Goal: Transaction & Acquisition: Book appointment/travel/reservation

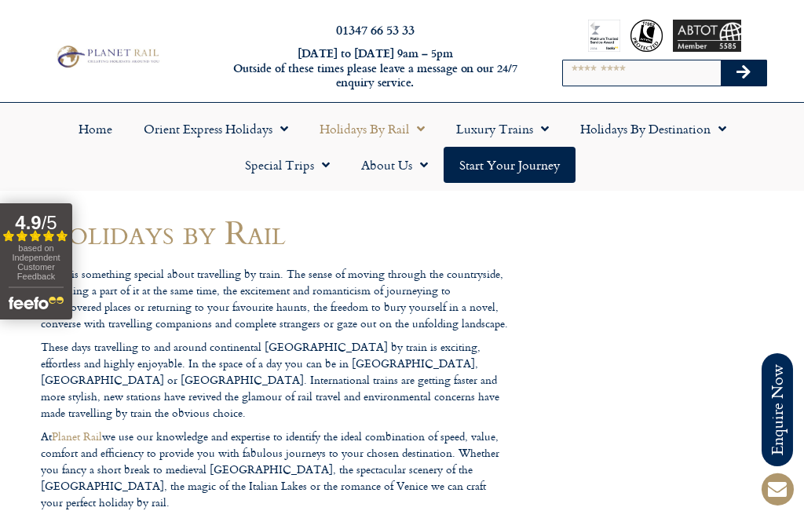
click at [641, 112] on link "Holidays by Destination" at bounding box center [652, 129] width 177 height 36
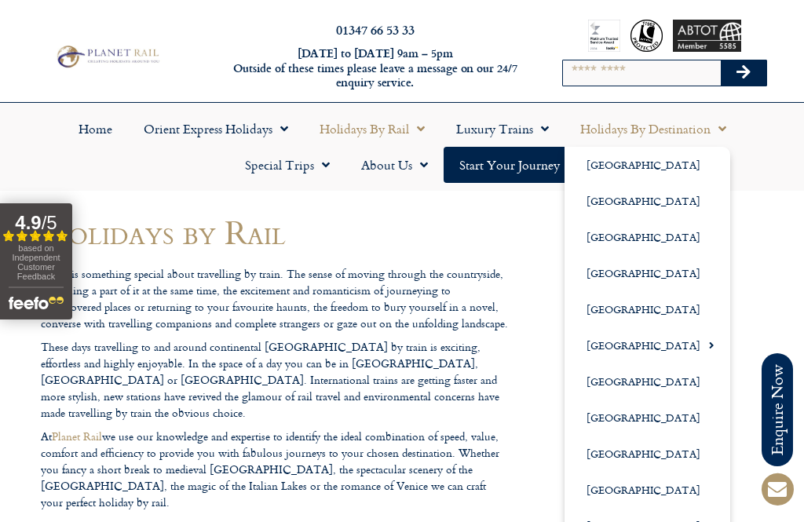
click at [634, 133] on link "Holidays by Destination" at bounding box center [652, 129] width 177 height 36
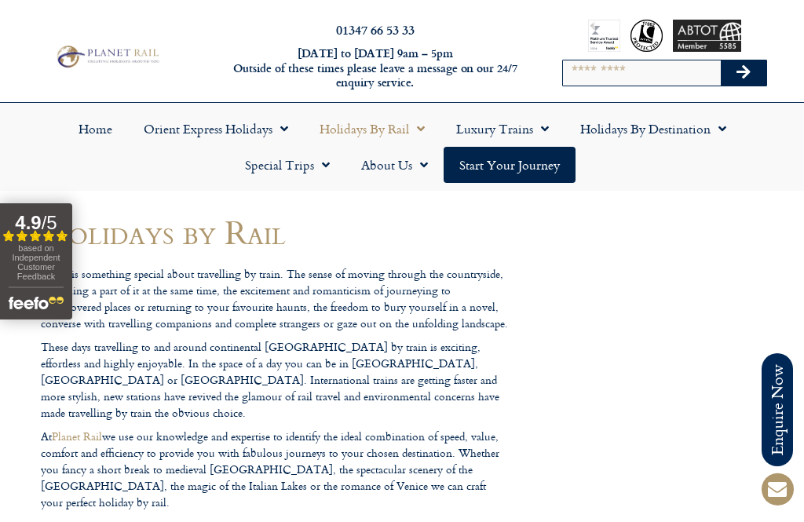
click at [610, 122] on link "Holidays by Destination" at bounding box center [652, 129] width 177 height 36
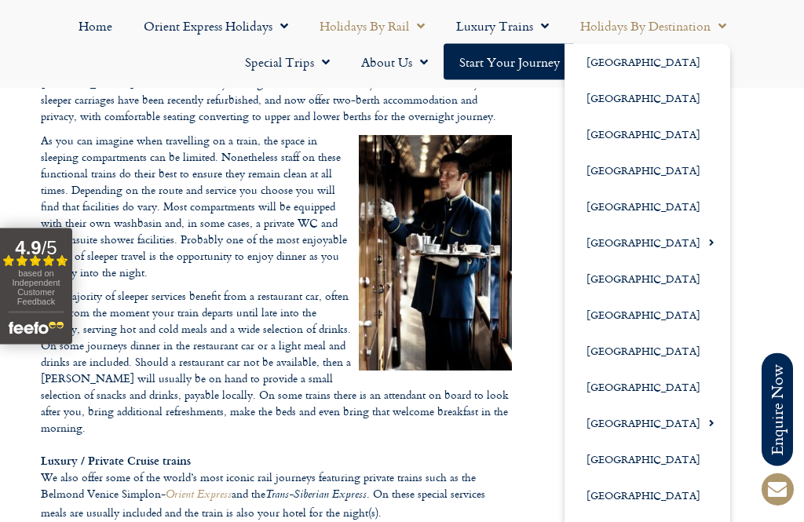
scroll to position [1898, 0]
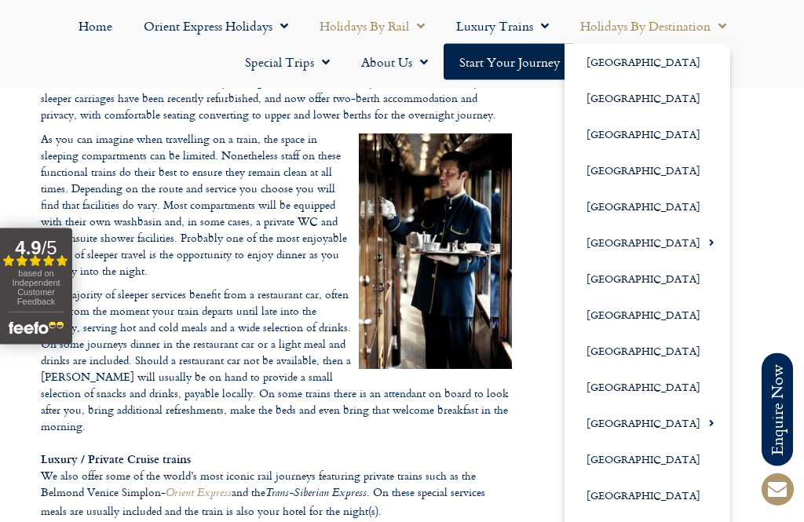
click at [176, 23] on link "Orient Express Holidays" at bounding box center [216, 26] width 176 height 36
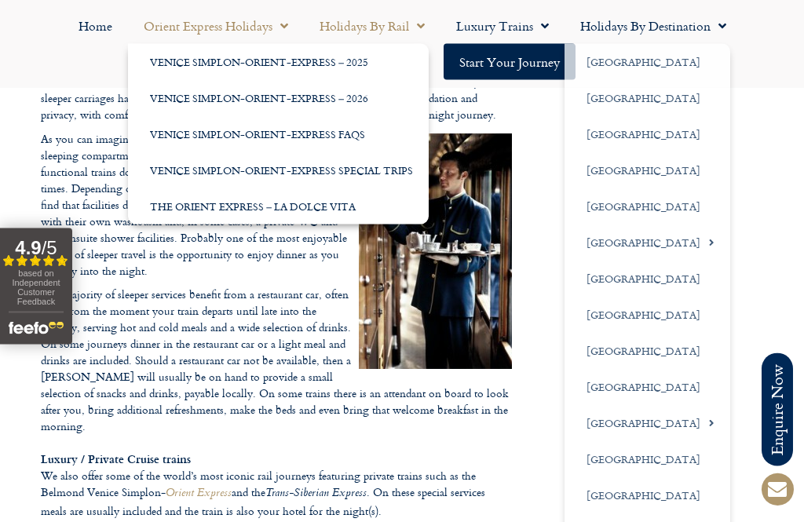
scroll to position [1899, 0]
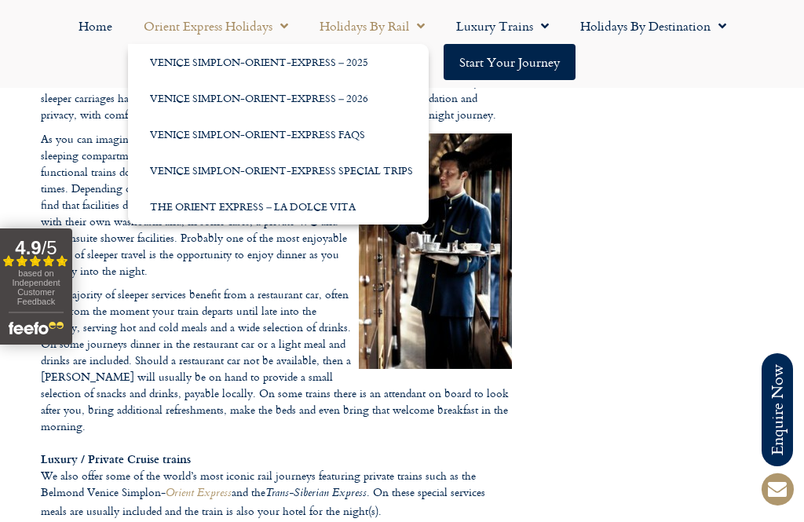
click at [648, 25] on link "Holidays by Destination" at bounding box center [652, 26] width 177 height 36
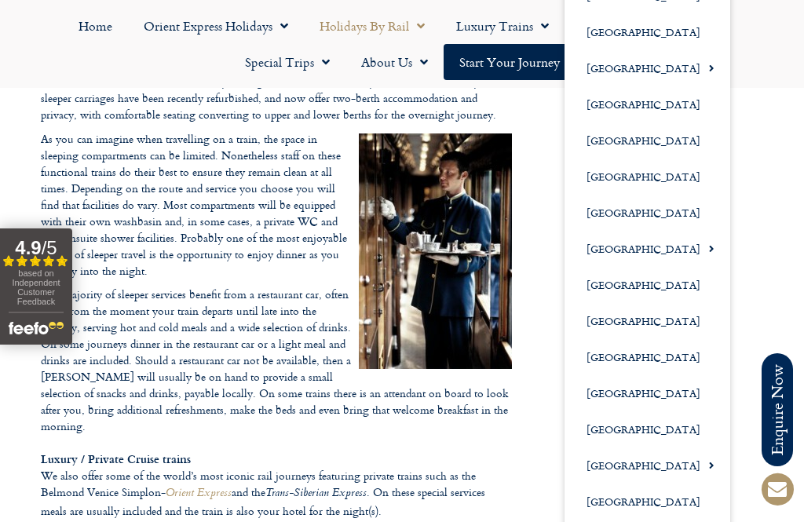
click at [611, 501] on link "[GEOGRAPHIC_DATA]" at bounding box center [647, 501] width 166 height 36
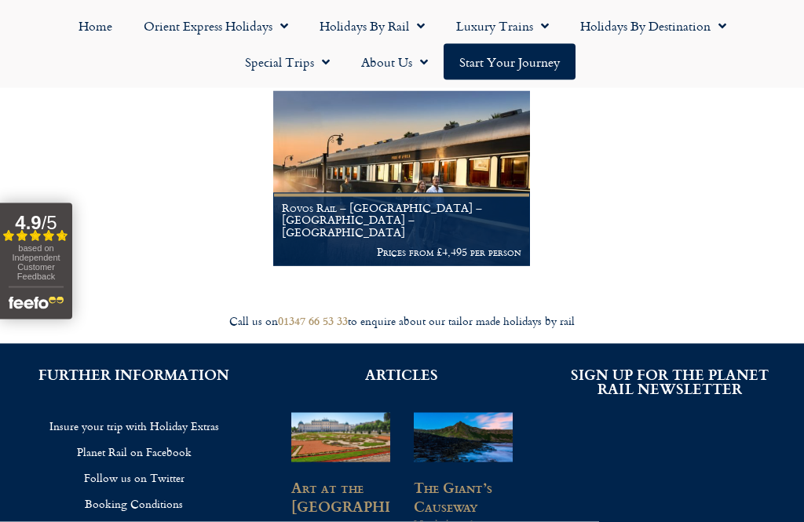
scroll to position [285, 0]
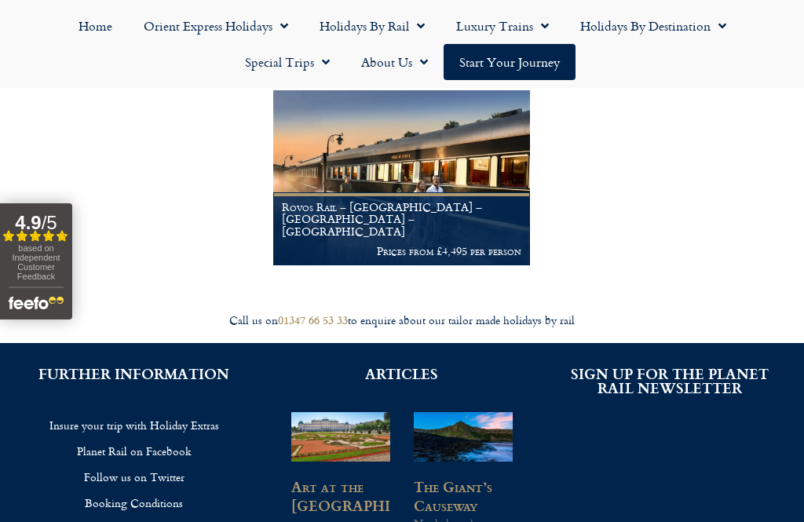
click at [306, 251] on figcaption "Rovos Rail – [GEOGRAPHIC_DATA] – [GEOGRAPHIC_DATA] – [GEOGRAPHIC_DATA] Prices f…" at bounding box center [401, 228] width 257 height 73
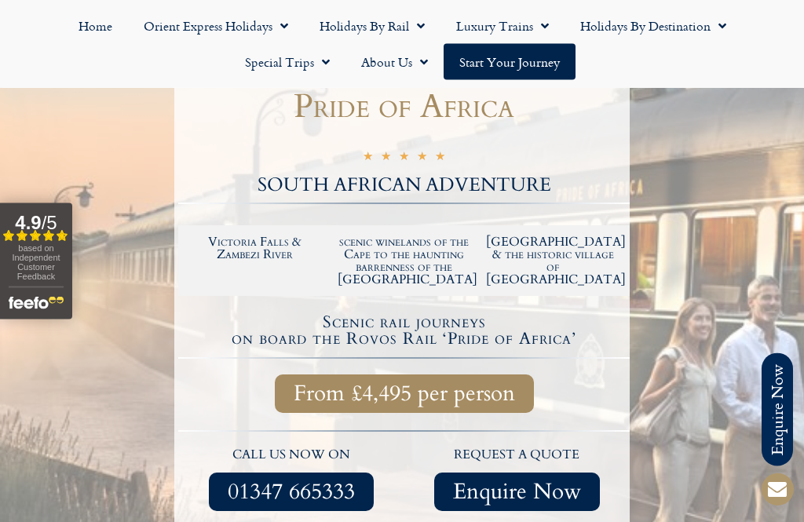
scroll to position [342, 0]
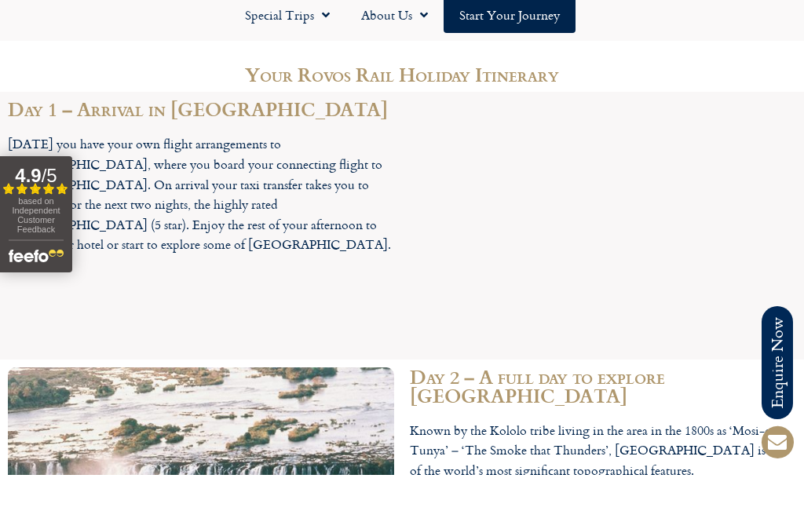
scroll to position [2234, 0]
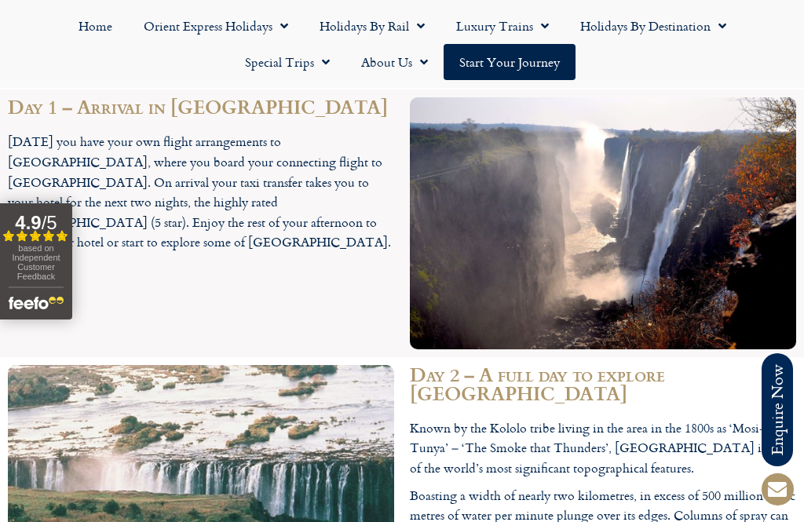
click at [54, 132] on p "Today you have your own flight arrangements to Johannesburg, where you board yo…" at bounding box center [201, 192] width 386 height 121
click at [55, 132] on p "Today you have your own flight arrangements to Johannesburg, where you board yo…" at bounding box center [201, 192] width 386 height 121
